Goal: Navigation & Orientation: Find specific page/section

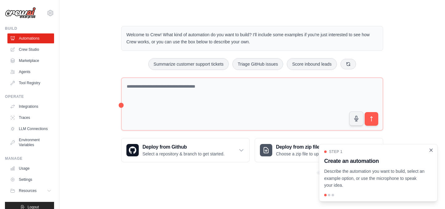
click at [432, 150] on icon "Close walkthrough" at bounding box center [431, 150] width 6 height 6
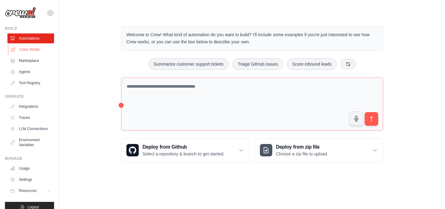
click at [13, 47] on icon at bounding box center [13, 49] width 5 height 5
